Goal: Information Seeking & Learning: Learn about a topic

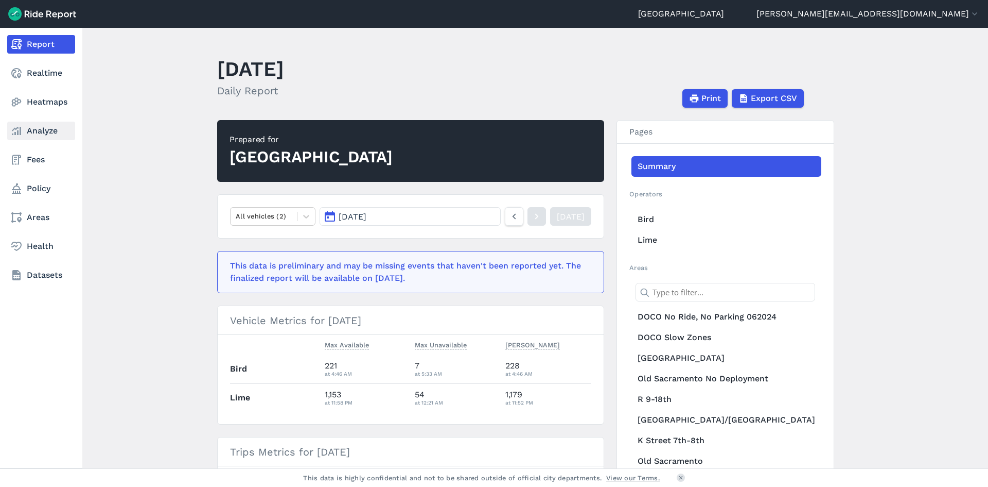
click at [46, 135] on link "Analyze" at bounding box center [41, 130] width 68 height 19
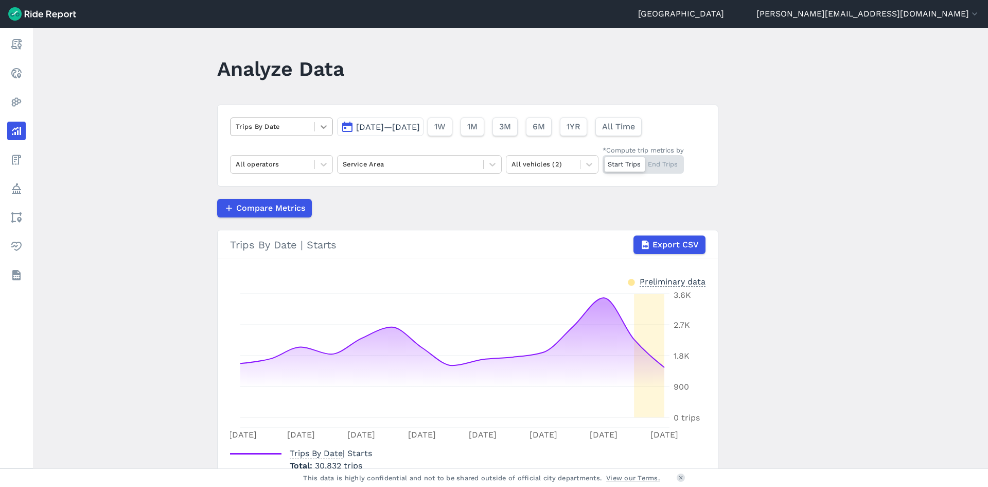
click at [323, 125] on icon at bounding box center [324, 126] width 10 height 10
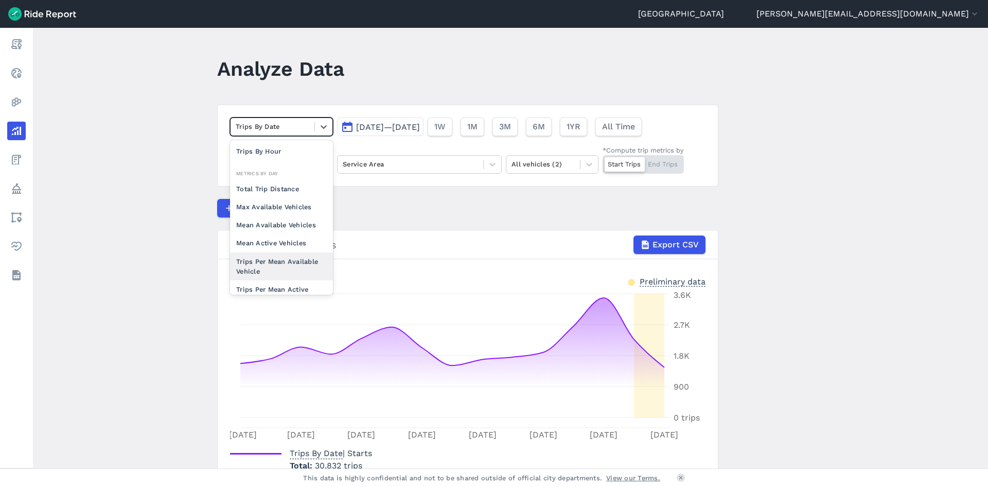
scroll to position [90, 0]
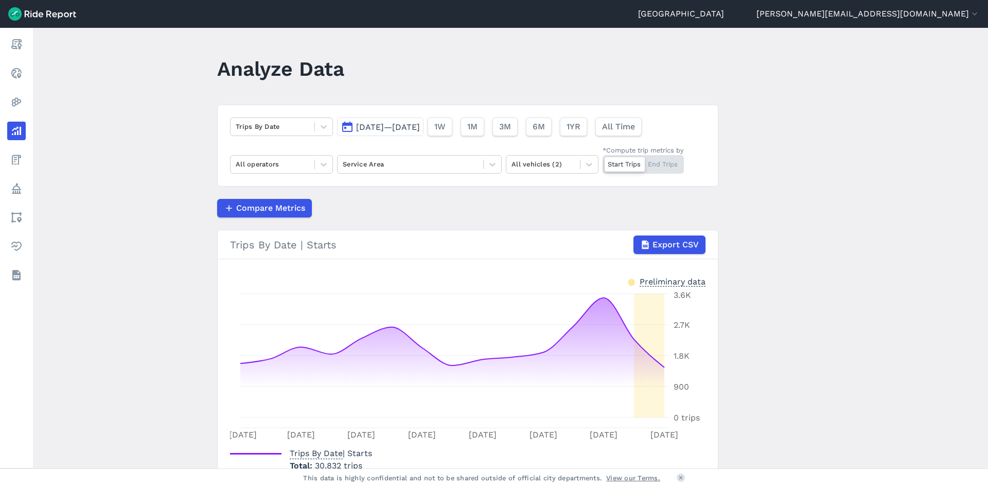
click at [357, 217] on div "Compare Metrics" at bounding box center [467, 208] width 501 height 19
click at [317, 161] on div at bounding box center [324, 164] width 18 height 18
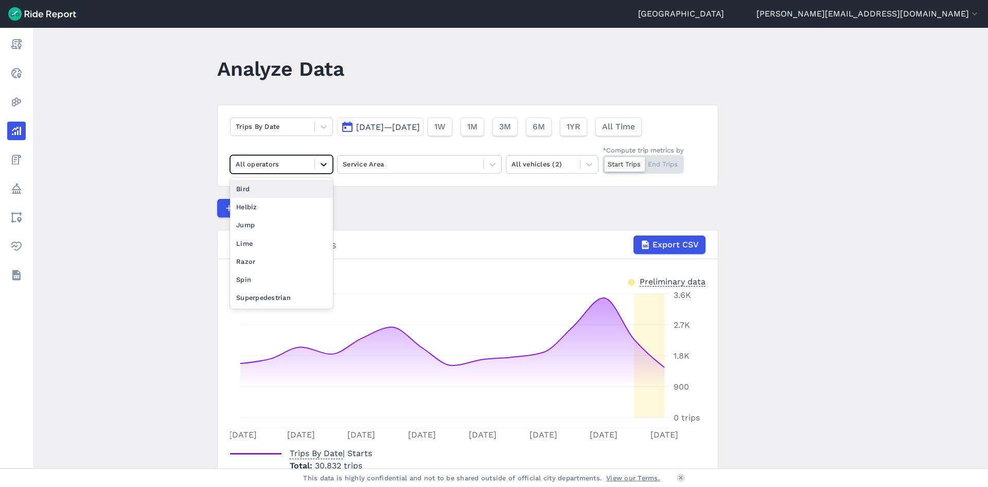
click at [317, 161] on div at bounding box center [324, 164] width 18 height 18
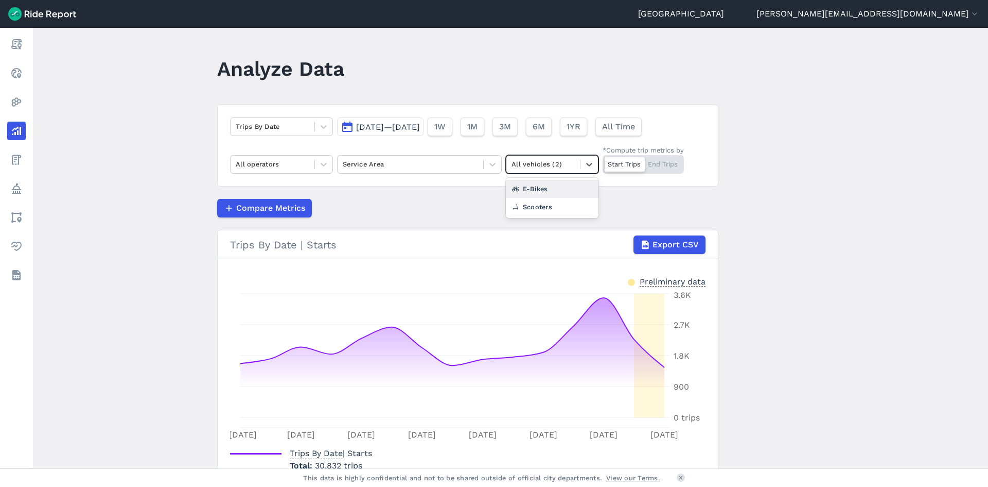
click at [545, 170] on div "All vehicles (2)" at bounding box center [544, 164] width 74 height 16
click at [536, 203] on div "Scooters" at bounding box center [552, 207] width 93 height 18
click at [420, 124] on span "[DATE]—[DATE]" at bounding box center [388, 127] width 64 height 10
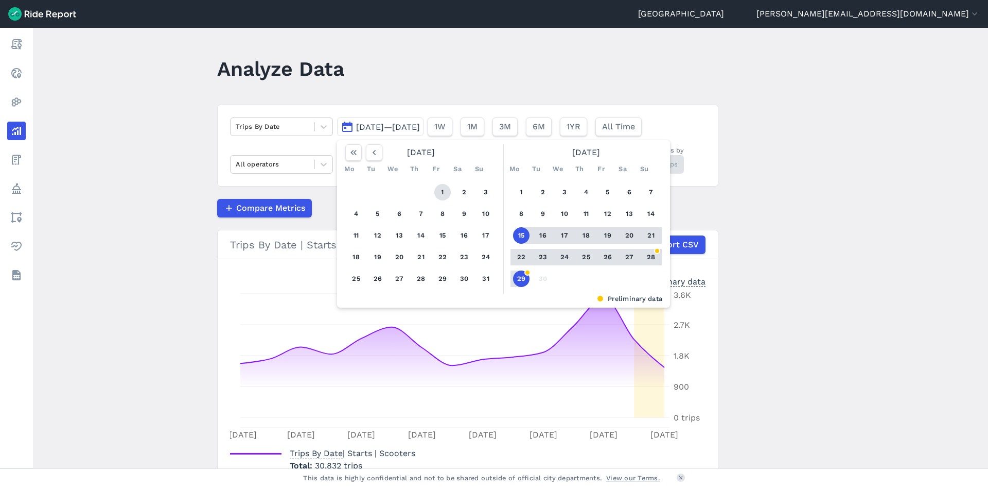
click at [444, 196] on button "1" at bounding box center [443, 192] width 16 height 16
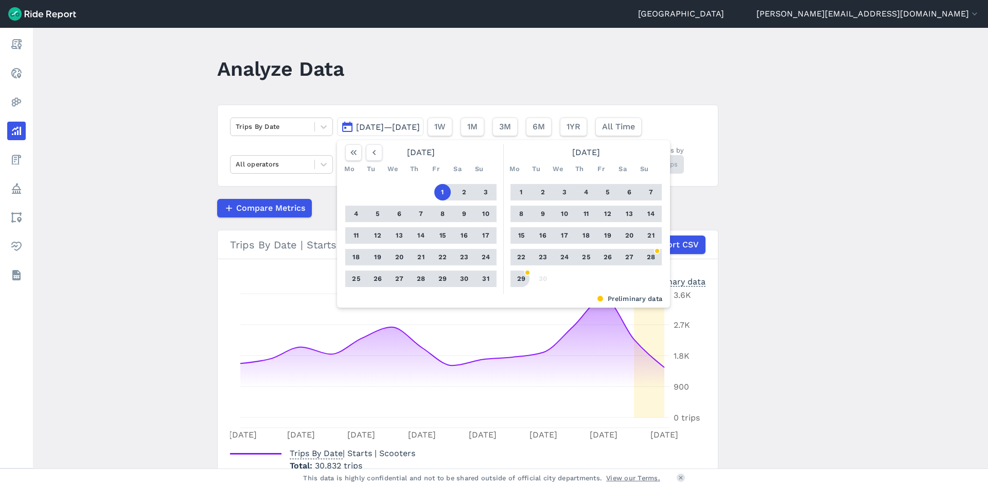
click at [522, 276] on button "29" at bounding box center [521, 278] width 16 height 16
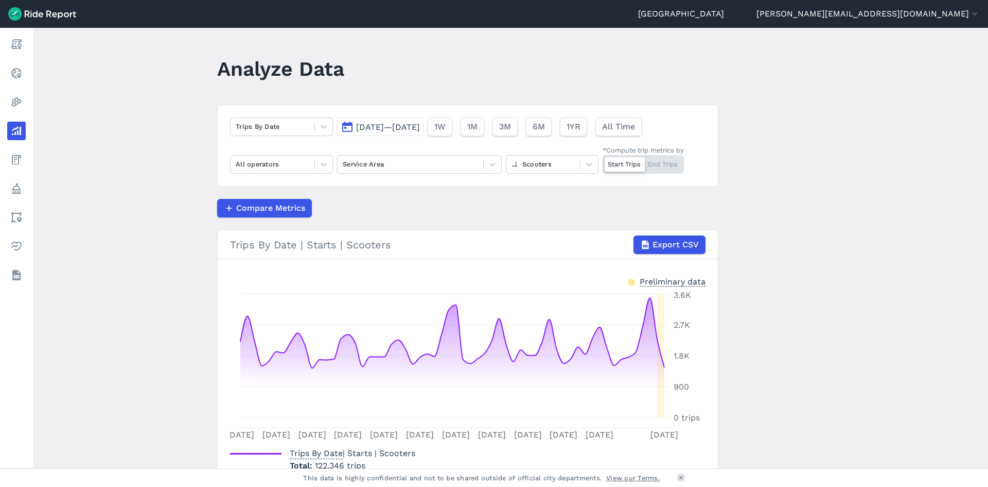
click at [420, 124] on span "[DATE]—[DATE]" at bounding box center [388, 127] width 64 height 10
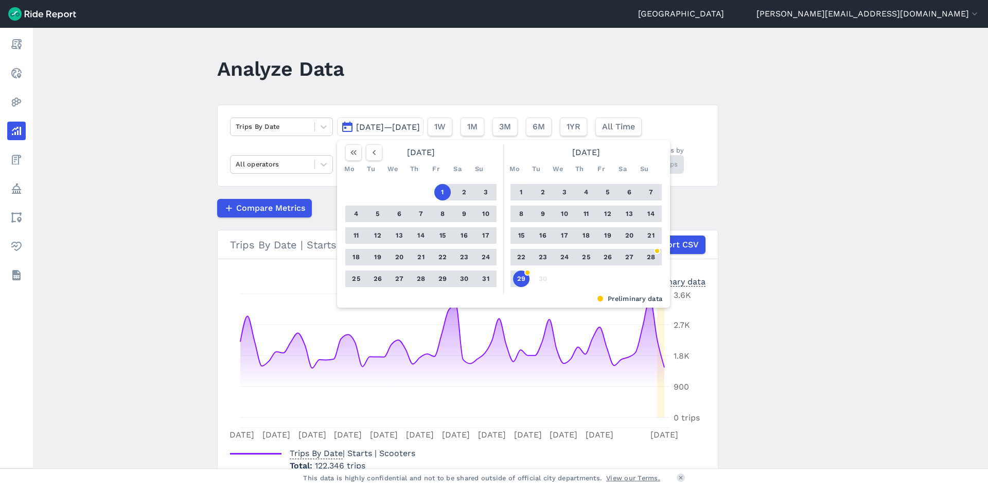
click at [517, 189] on button "1" at bounding box center [521, 192] width 16 height 16
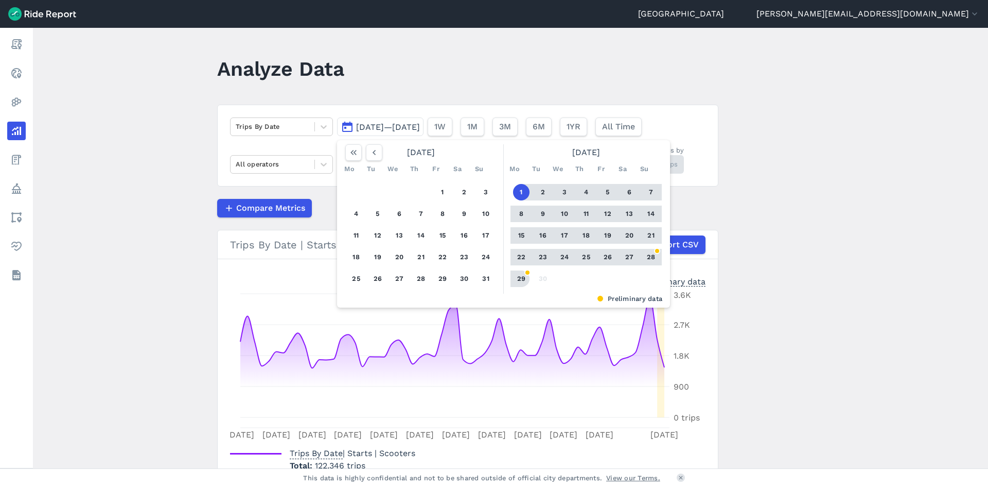
click at [519, 273] on button "29" at bounding box center [521, 278] width 16 height 16
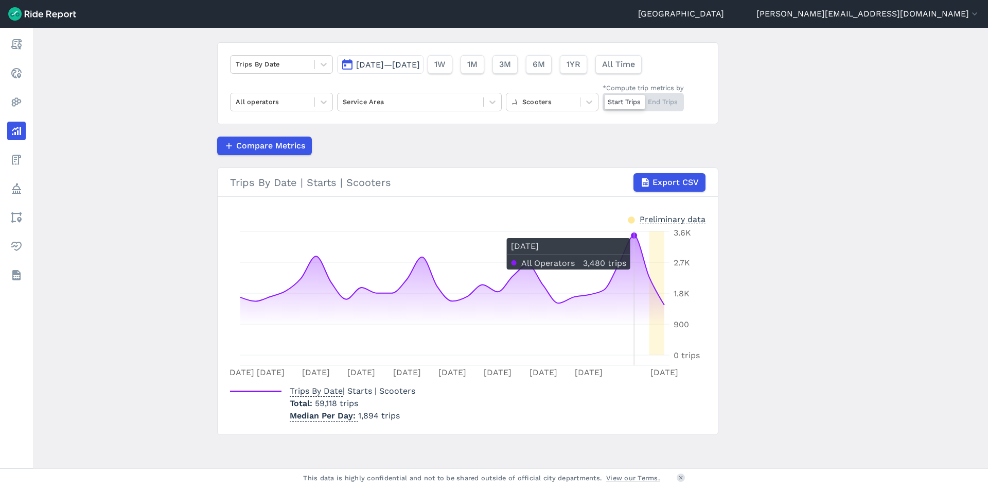
scroll to position [66, 0]
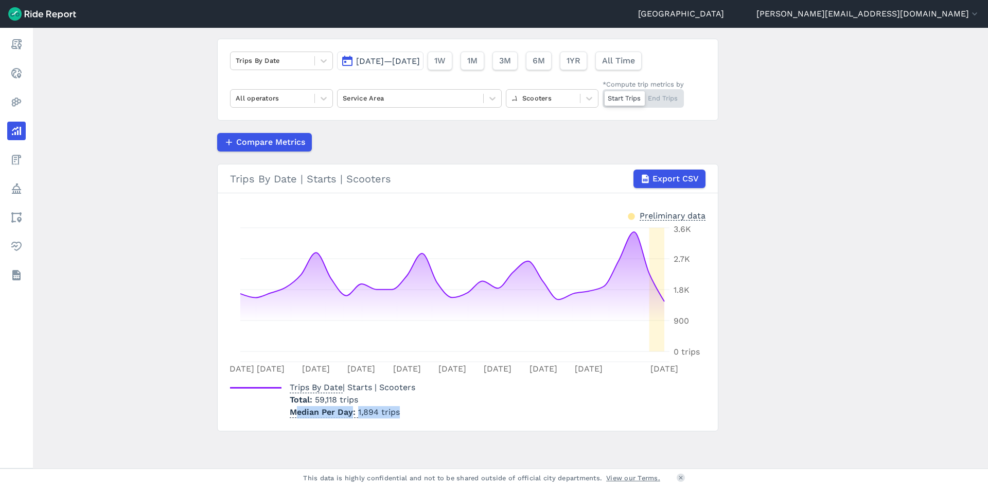
drag, startPoint x: 297, startPoint y: 411, endPoint x: 416, endPoint y: 411, distance: 120.0
click at [416, 411] on div "Trips By Date | Starts | Scooters Total 59,118 trips Median Per Day 1,894 trips" at bounding box center [327, 397] width 194 height 41
click at [446, 400] on div "Trips By Date | Starts | Scooters Total 59,118 trips Median Per Day 1,894 trips" at bounding box center [468, 397] width 476 height 41
